Goal: Use online tool/utility

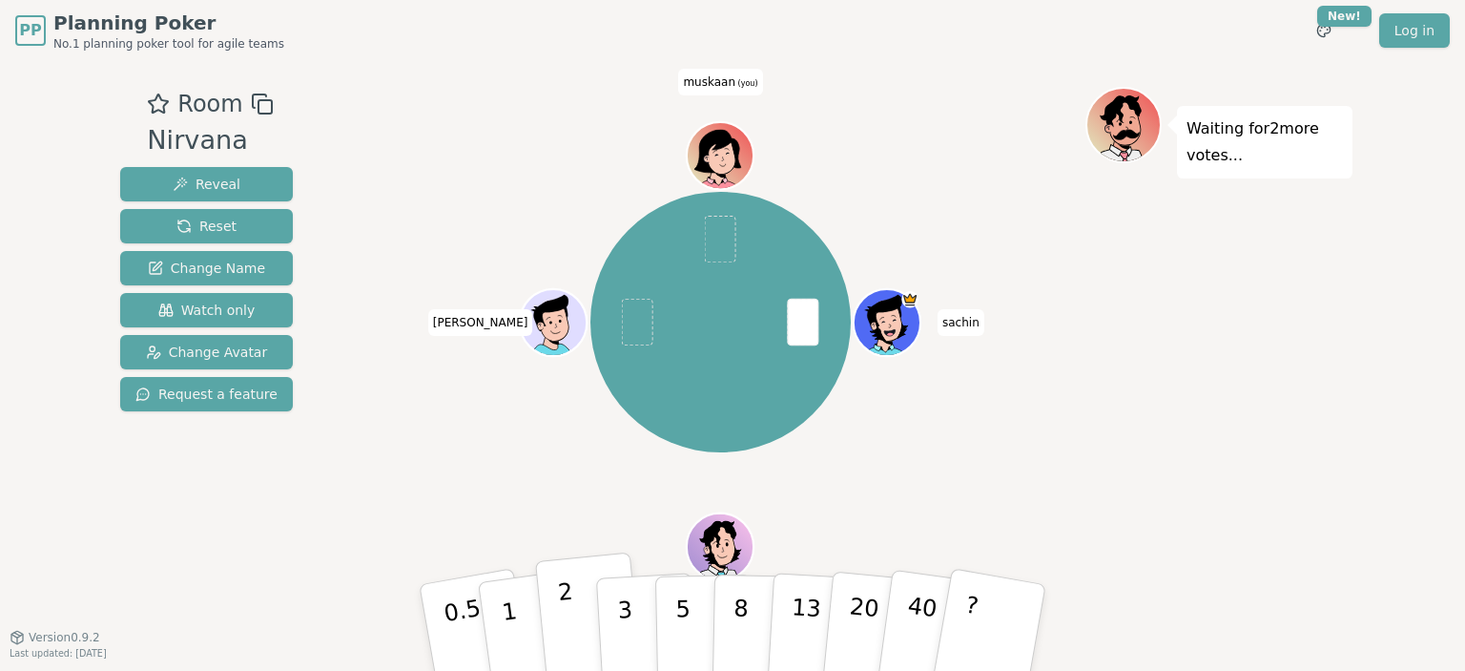
click at [576, 613] on button "2" at bounding box center [589, 628] width 109 height 152
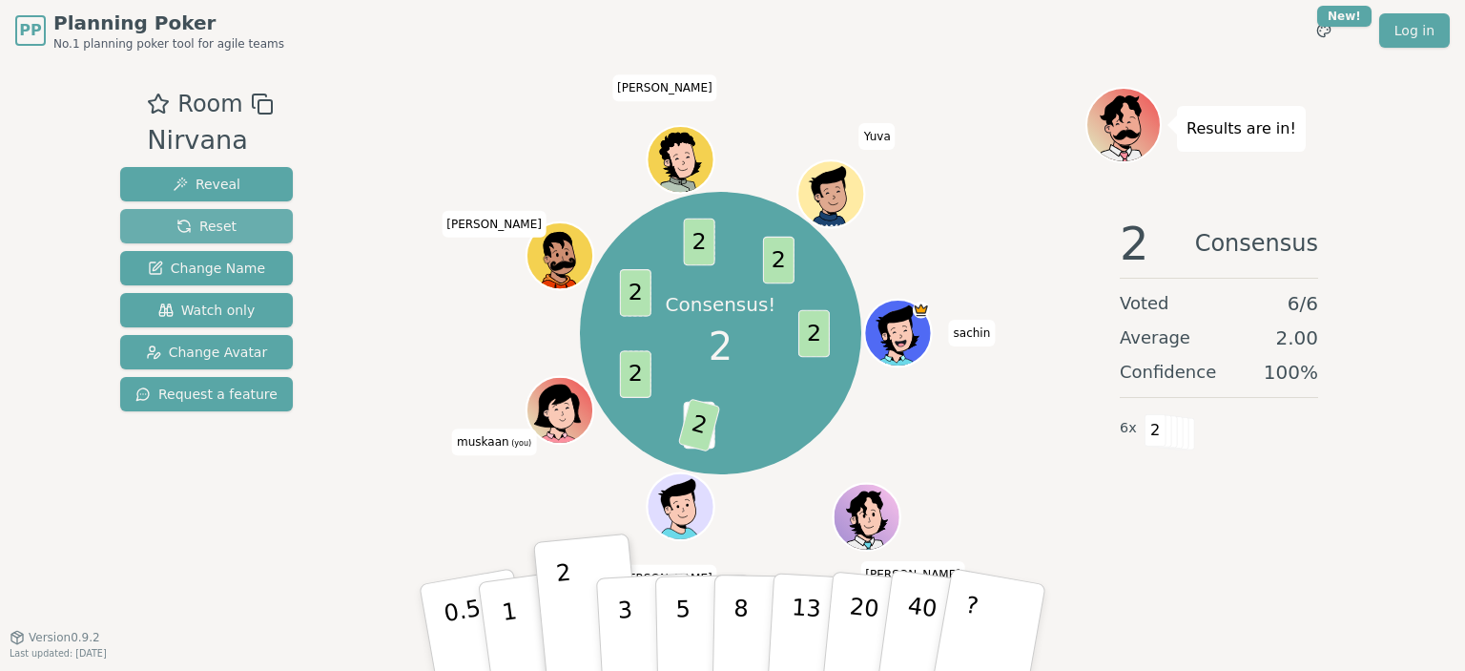
click at [270, 226] on button "Reset" at bounding box center [206, 226] width 173 height 34
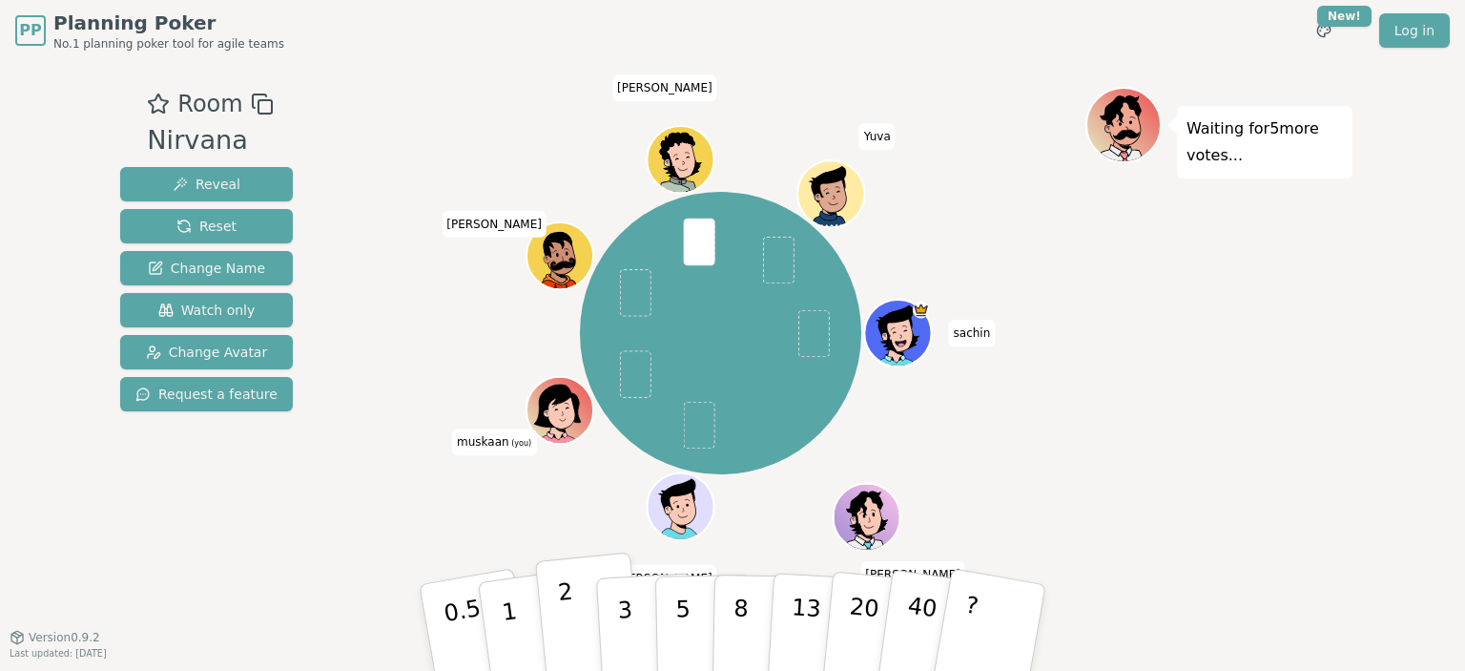
click at [557, 613] on button "2" at bounding box center [589, 628] width 109 height 152
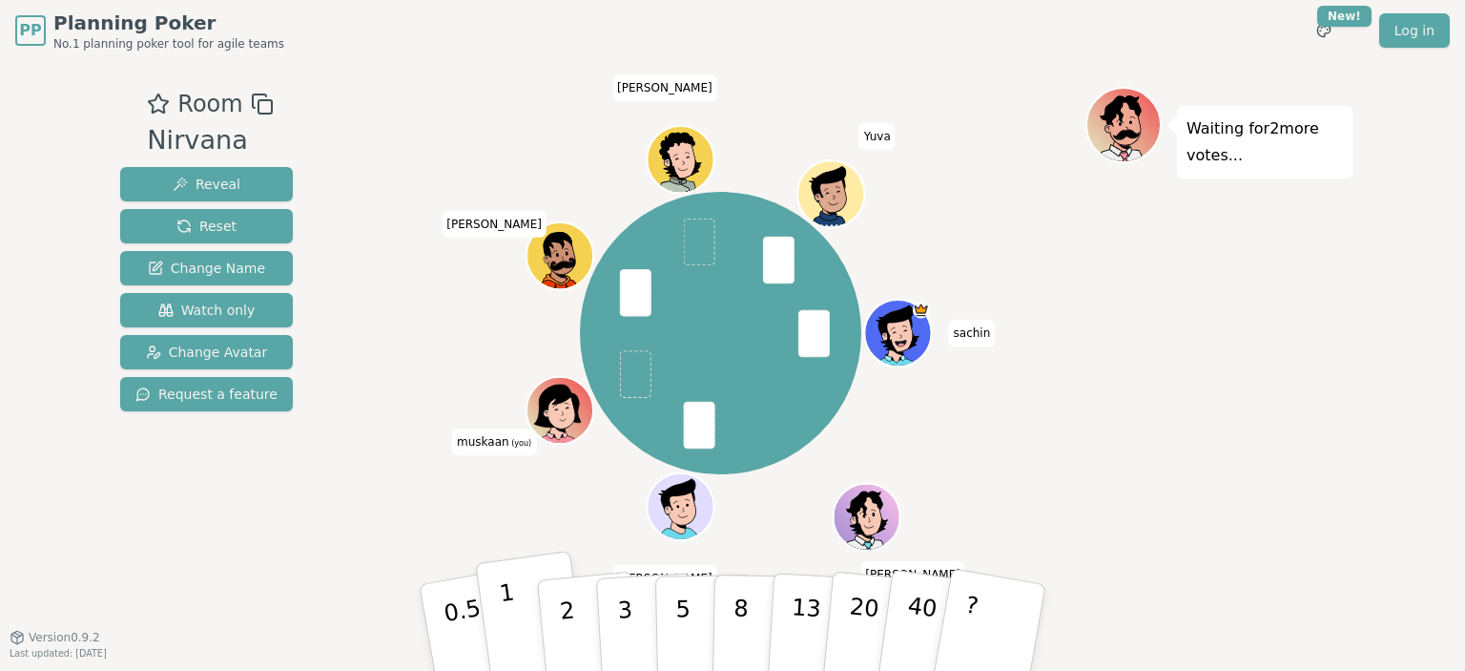
click at [512, 618] on p "1" at bounding box center [512, 630] width 29 height 104
click at [561, 595] on p "2" at bounding box center [569, 630] width 25 height 104
click at [534, 623] on button "1" at bounding box center [532, 627] width 114 height 155
click at [529, 595] on button "1" at bounding box center [532, 627] width 114 height 155
click at [515, 613] on button "1" at bounding box center [532, 627] width 114 height 155
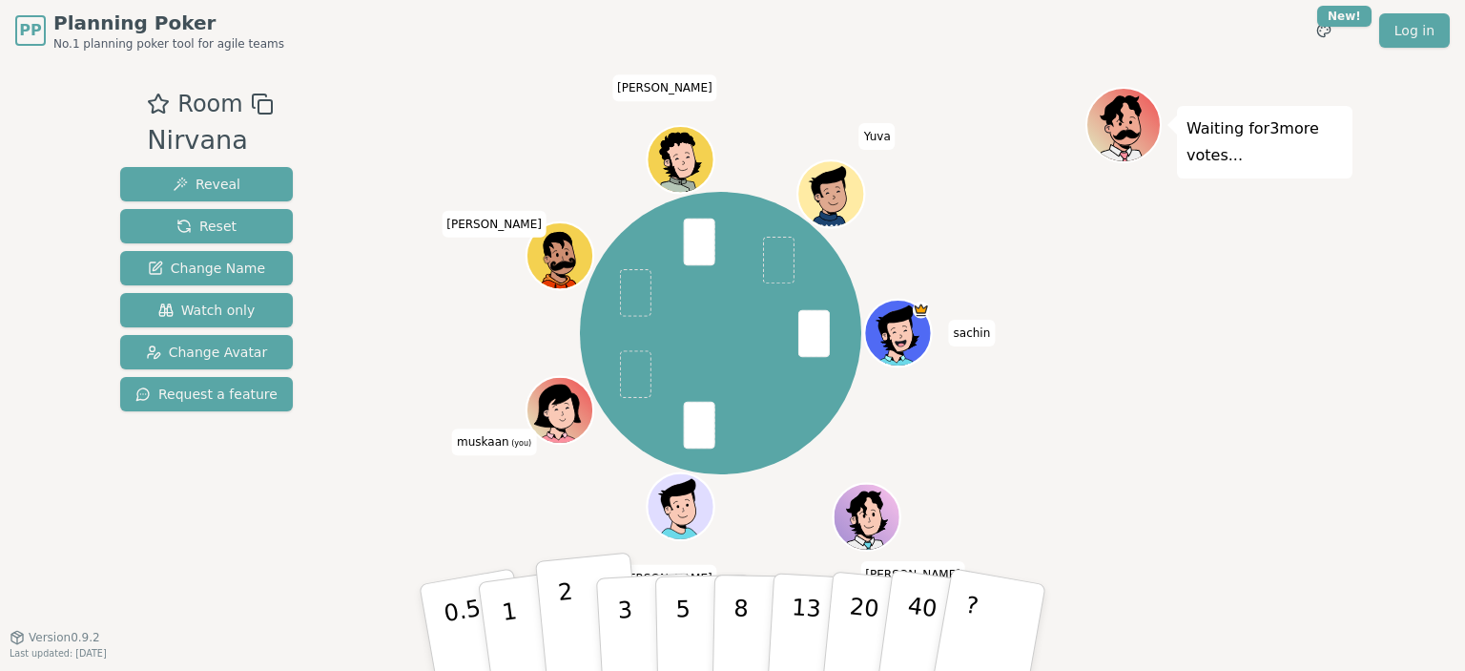
click at [551, 631] on button "2" at bounding box center [589, 628] width 109 height 152
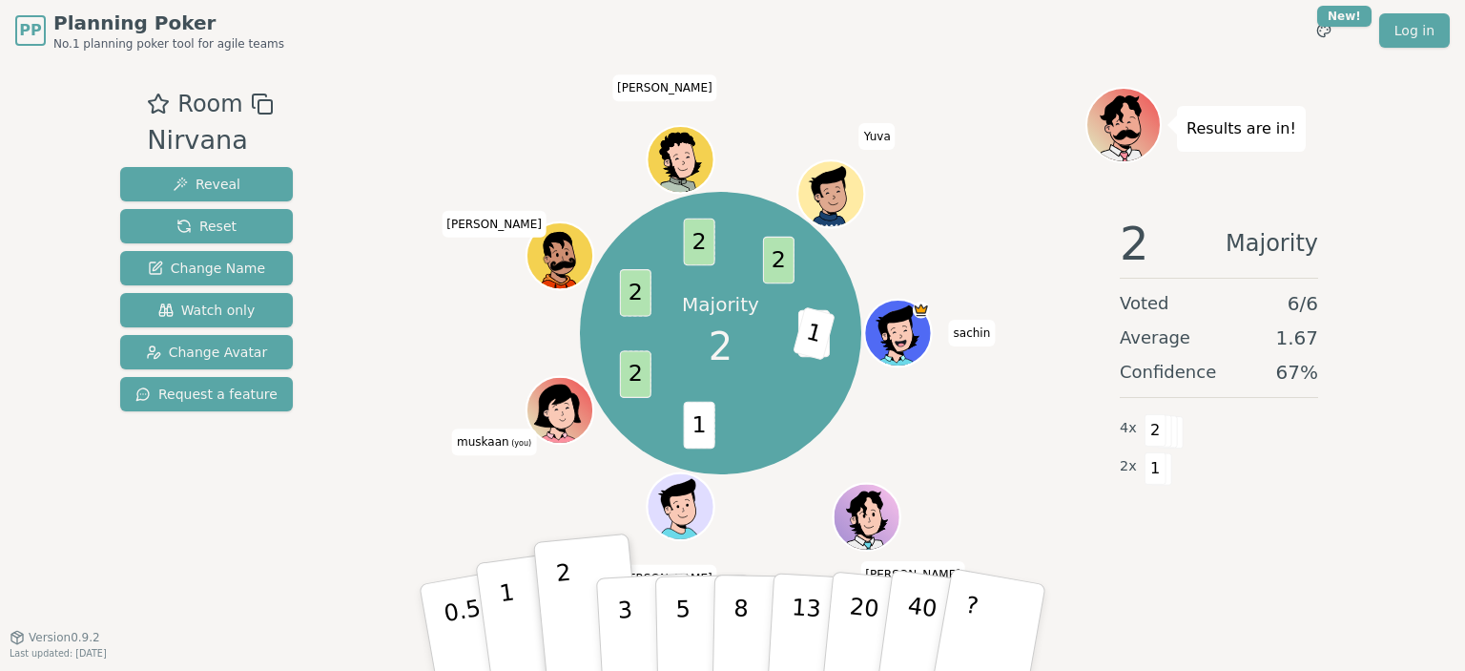
click at [502, 598] on p "1" at bounding box center [512, 630] width 29 height 104
